Goal: Navigation & Orientation: Find specific page/section

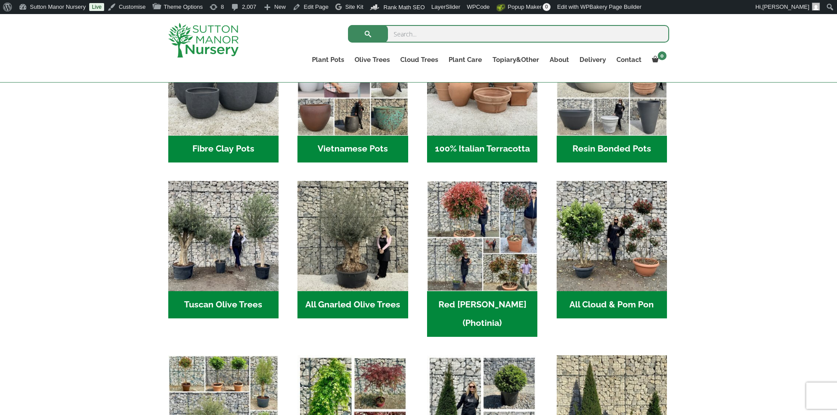
click at [591, 147] on h2 "Resin Bonded Pots (211)" at bounding box center [612, 149] width 110 height 27
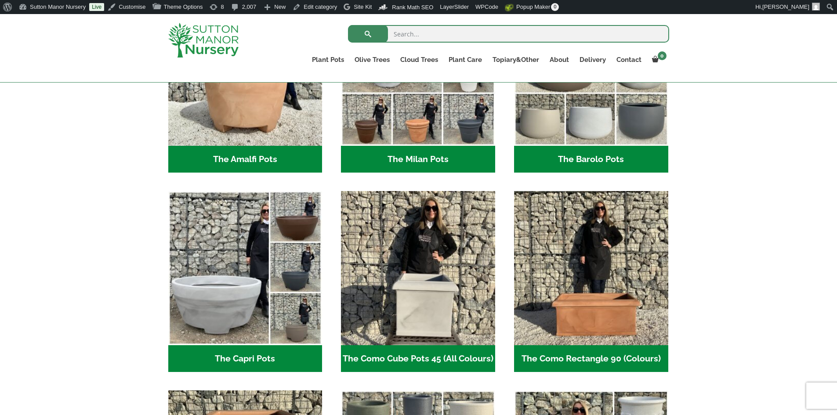
scroll to position [264, 0]
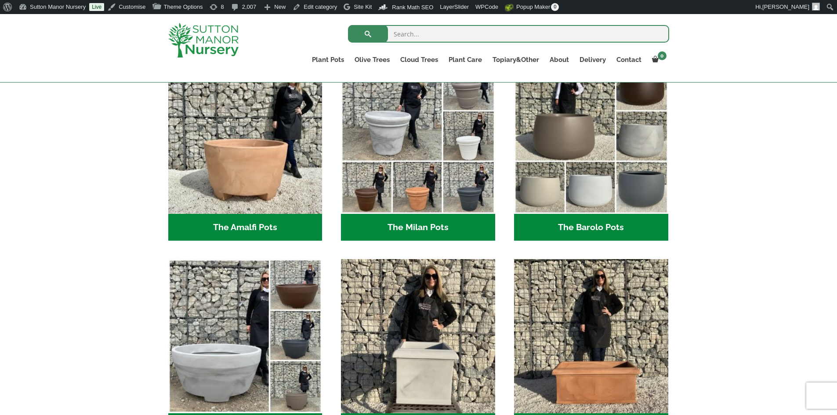
click at [579, 219] on h2 "The Barolo Pots (36)" at bounding box center [591, 227] width 154 height 27
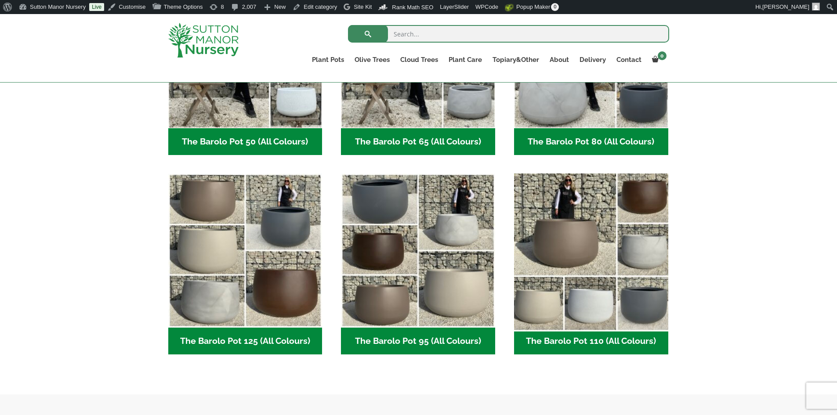
scroll to position [351, 0]
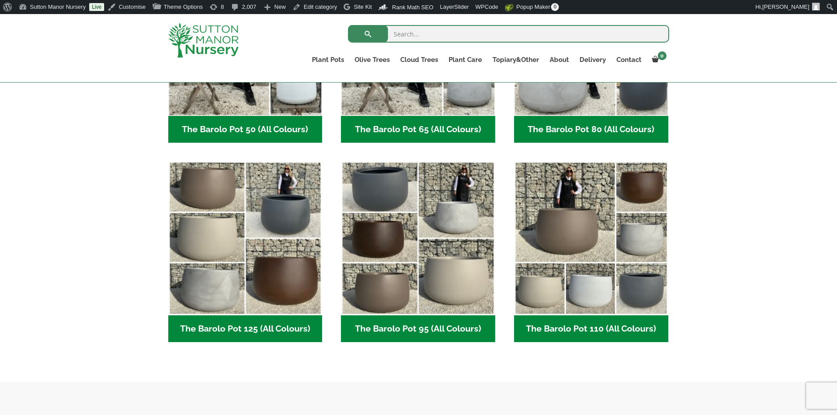
click at [598, 134] on h2 "The Barolo Pot 80 (All Colours) (6)" at bounding box center [591, 129] width 154 height 27
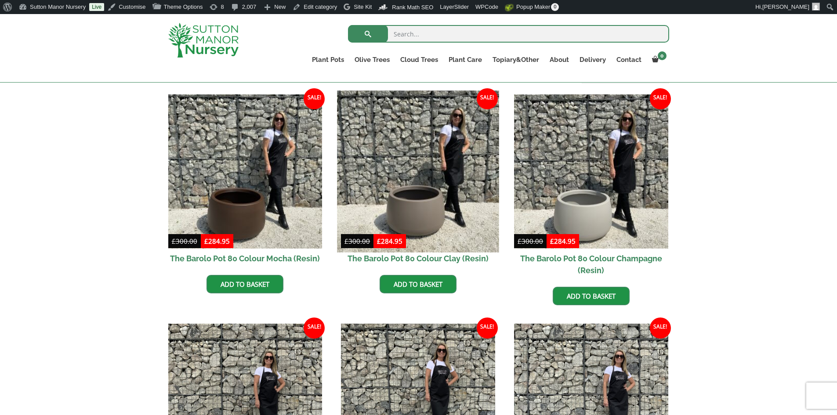
scroll to position [264, 0]
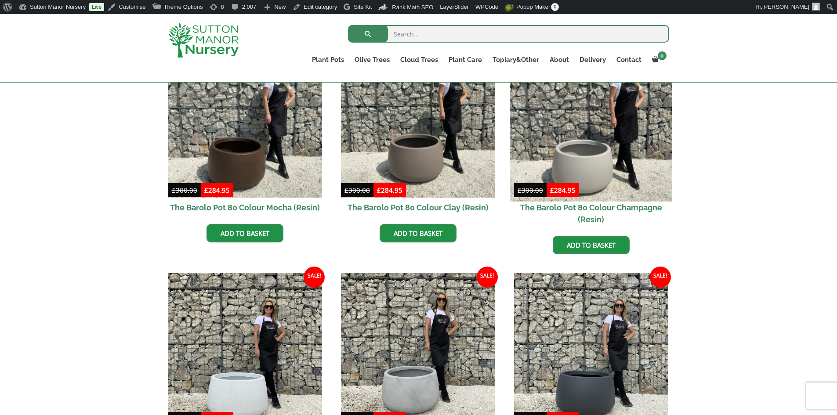
click at [572, 137] on img at bounding box center [591, 121] width 162 height 162
